Goal: Navigation & Orientation: Find specific page/section

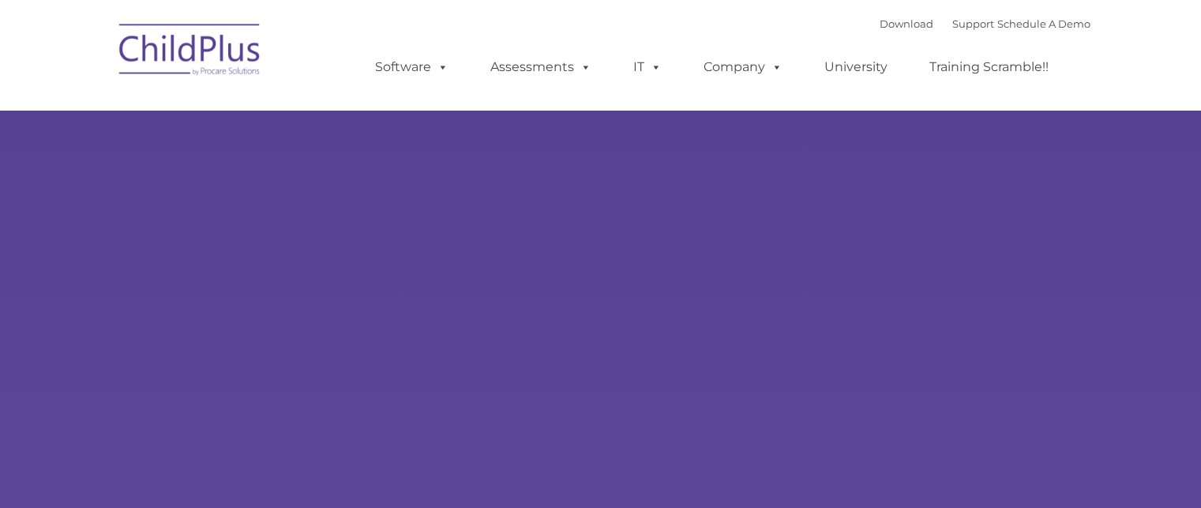
type input ""
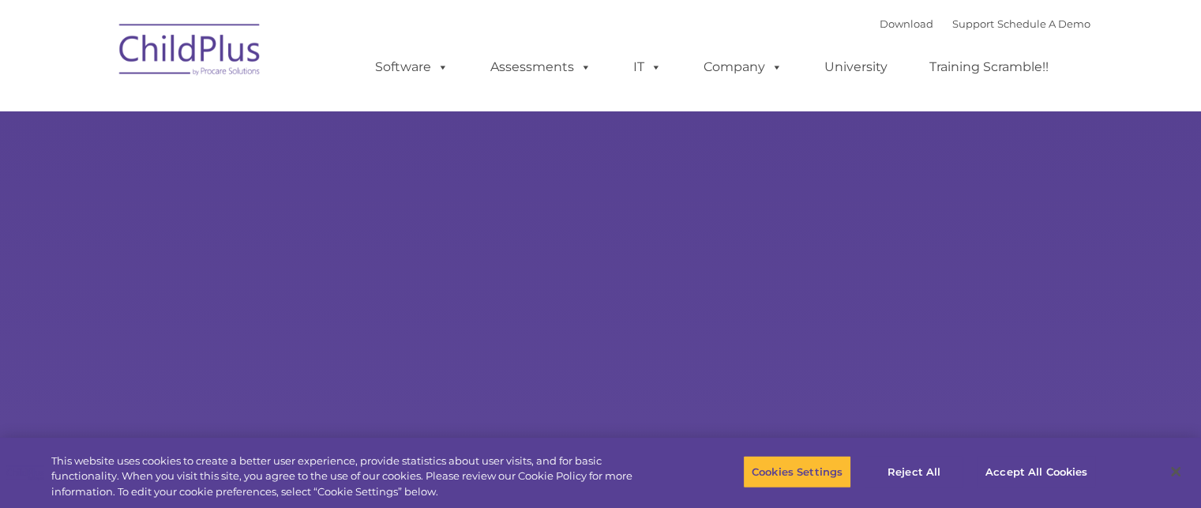
select select "MEDIUM"
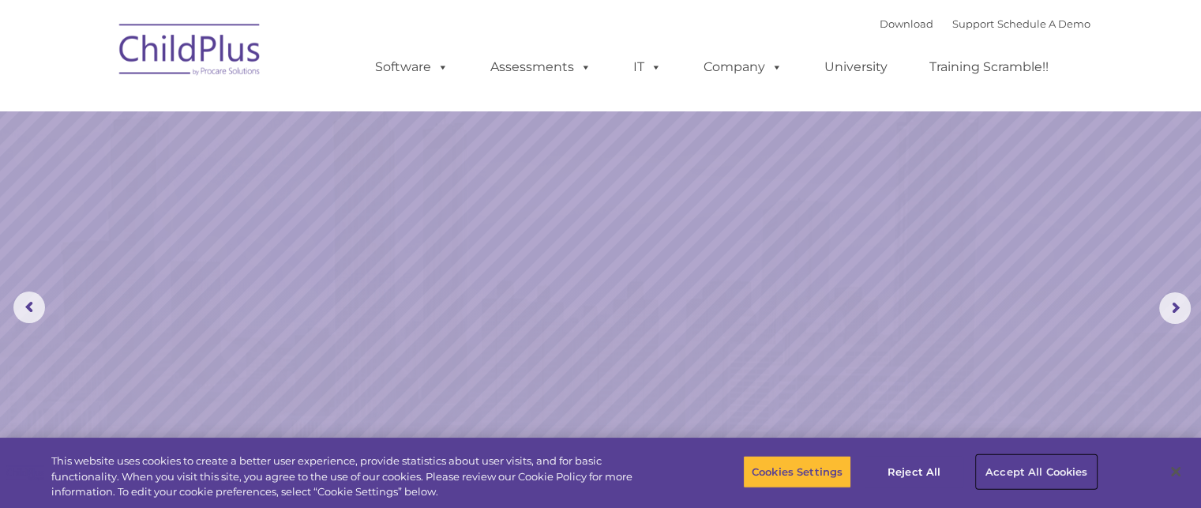
click at [1023, 476] on button "Accept All Cookies" at bounding box center [1036, 471] width 119 height 33
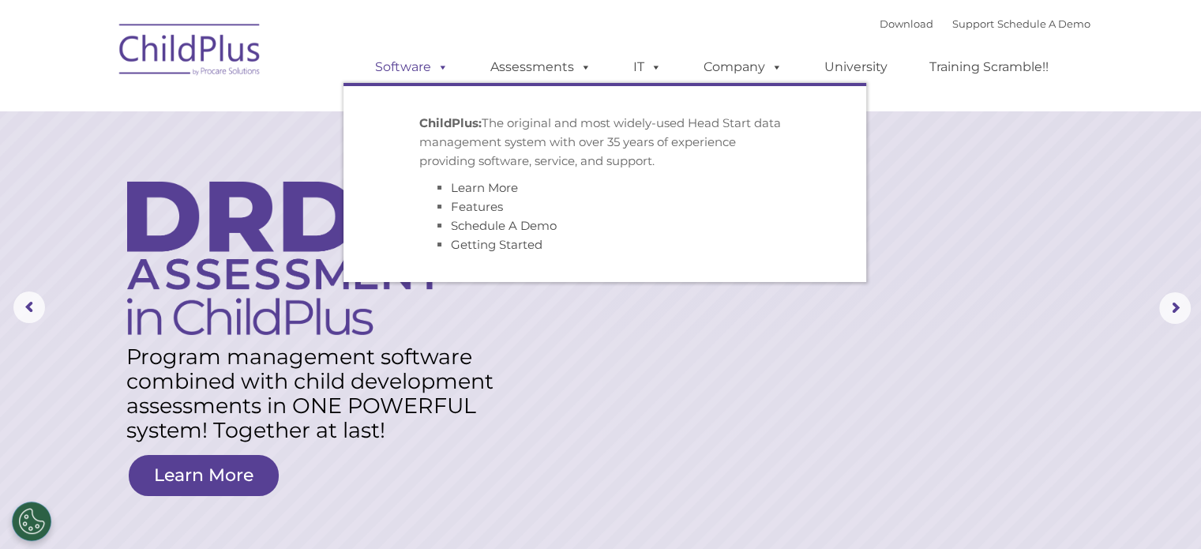
click at [425, 69] on link "Software" at bounding box center [411, 67] width 105 height 32
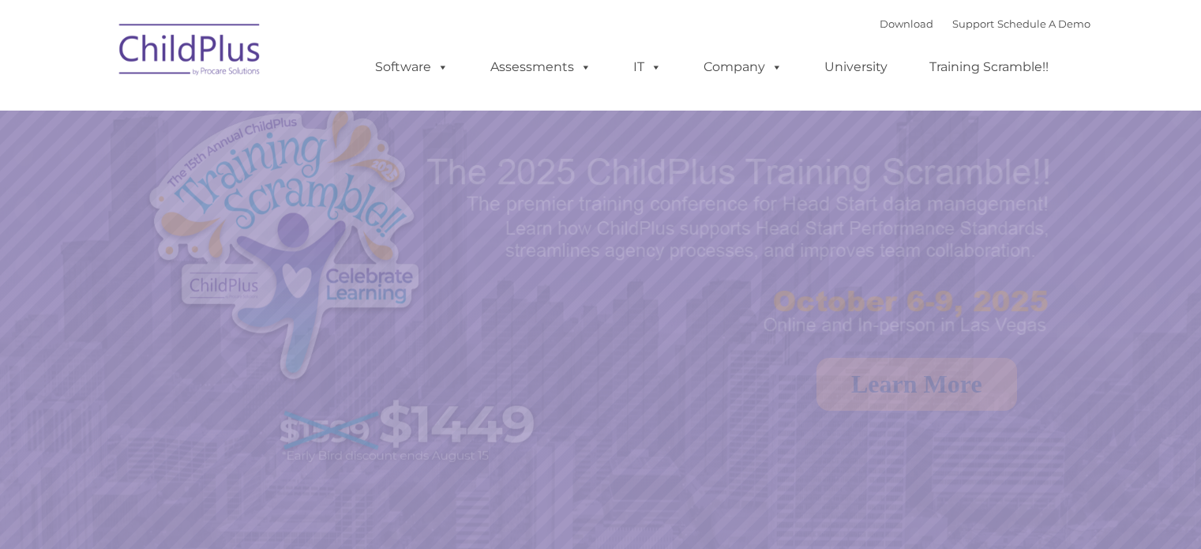
scroll to position [78, 0]
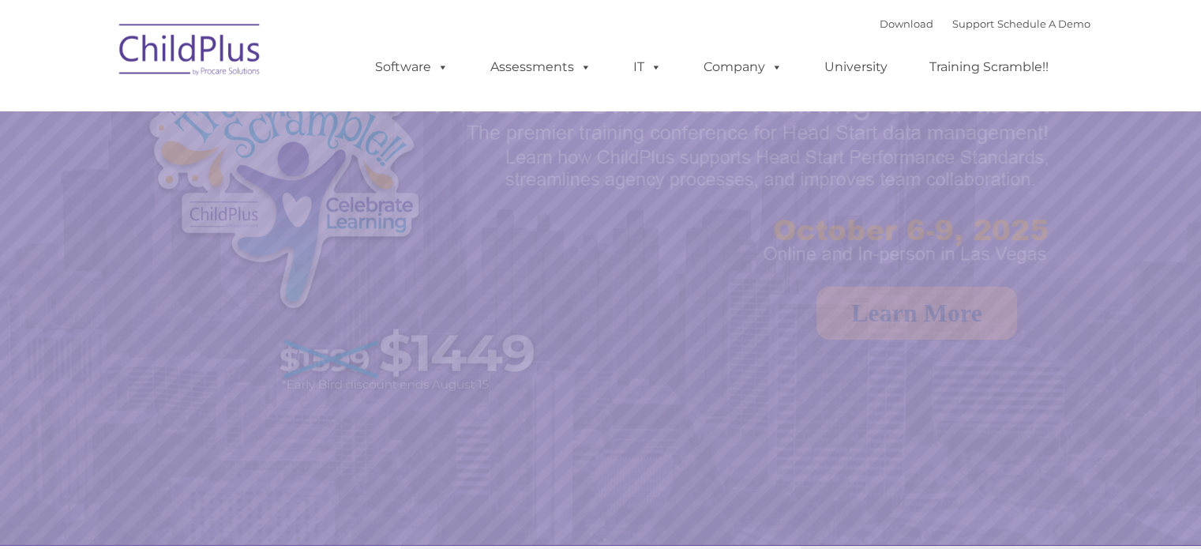
select select "MEDIUM"
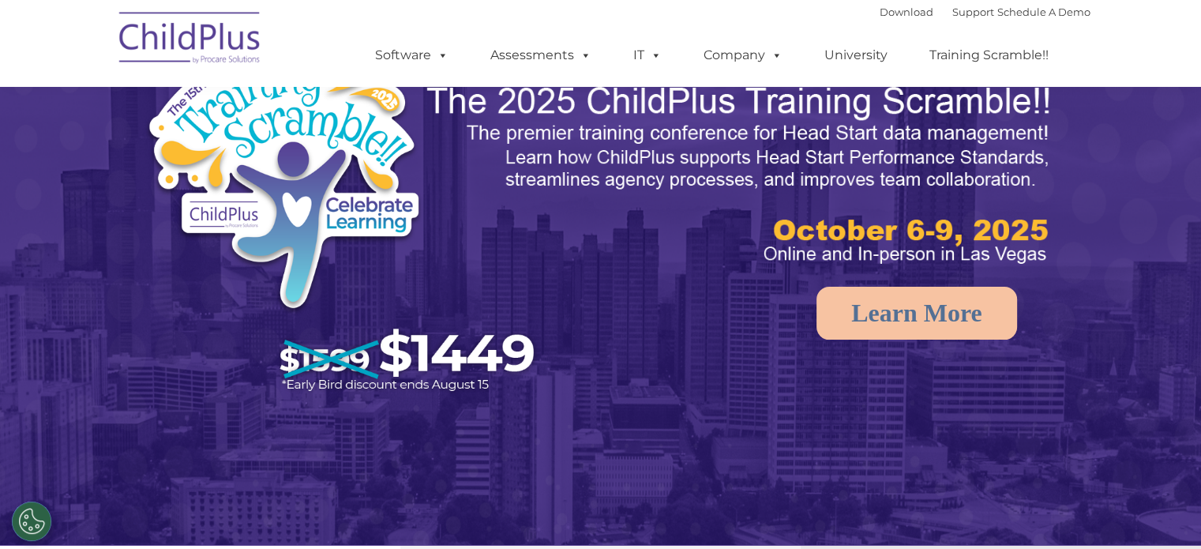
scroll to position [0, 0]
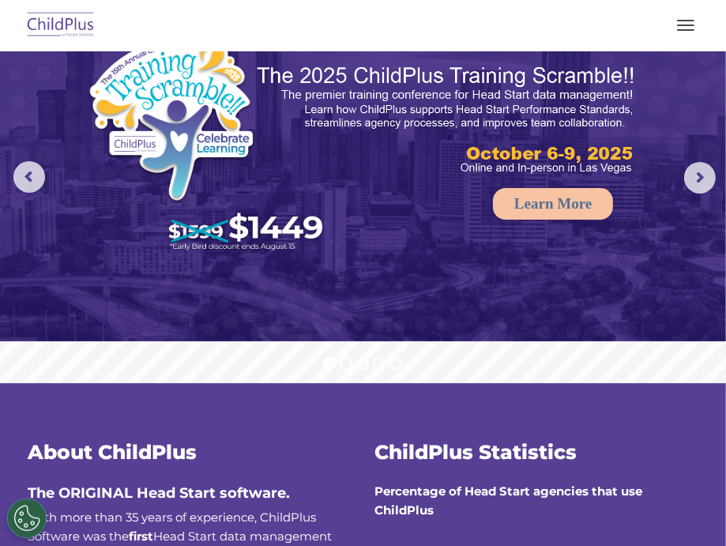
click at [51, 26] on img at bounding box center [61, 25] width 74 height 37
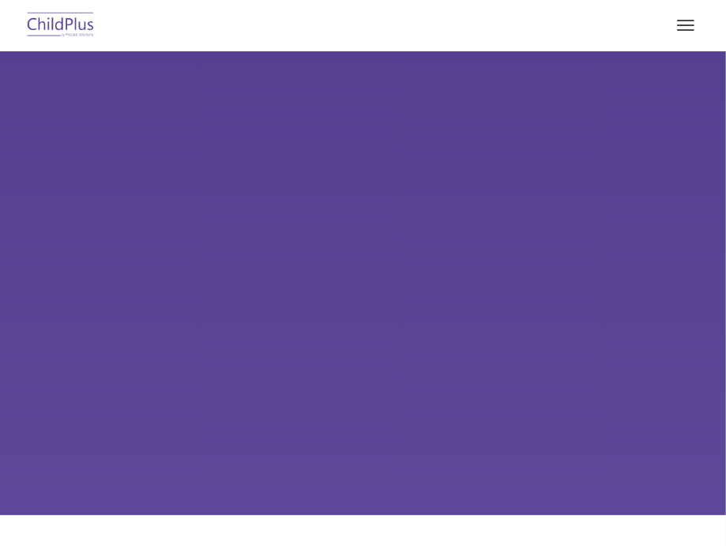
type input ""
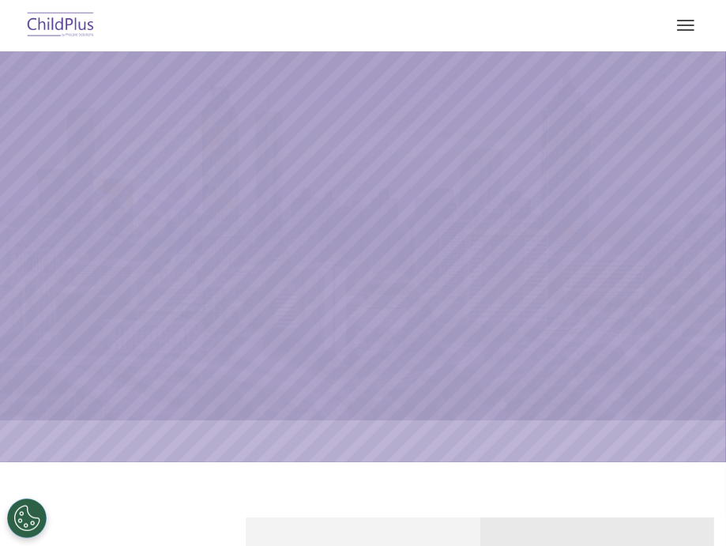
select select "MEDIUM"
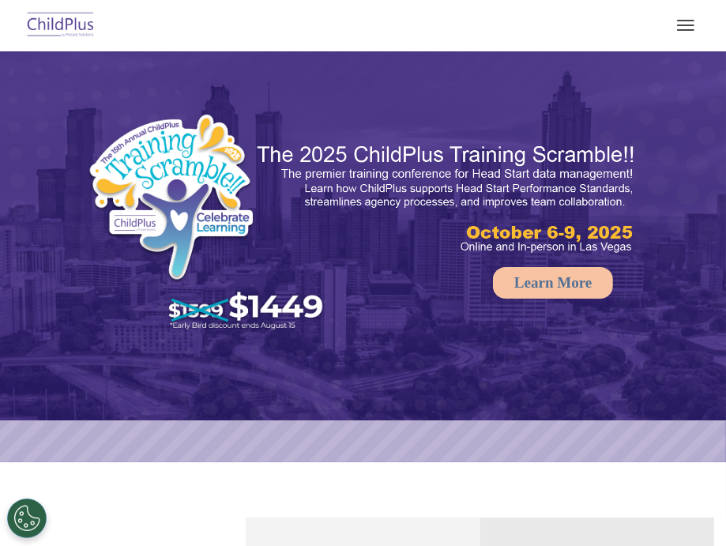
click at [689, 21] on button "button" at bounding box center [685, 25] width 33 height 25
